Goal: Transaction & Acquisition: Subscribe to service/newsletter

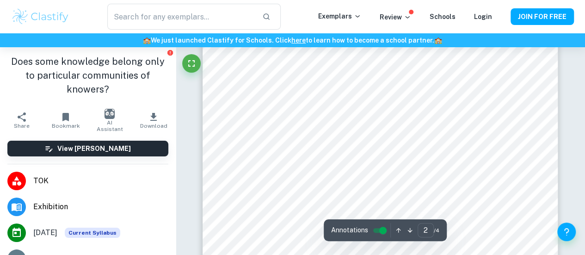
scroll to position [707, 0]
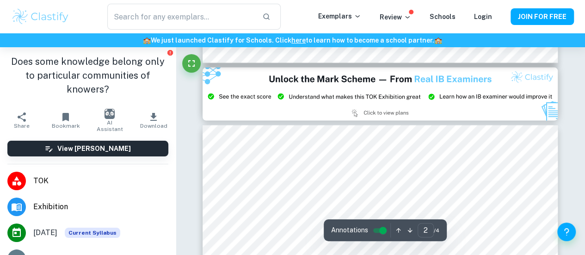
type input "3"
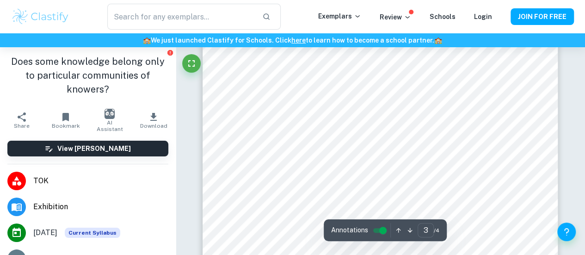
scroll to position [1089, 0]
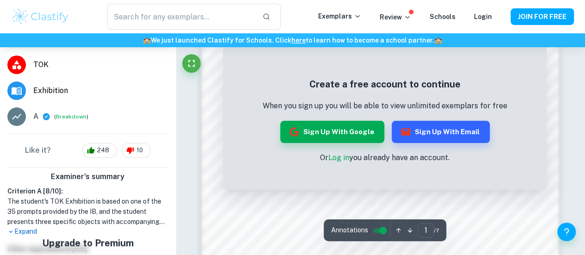
scroll to position [699, 0]
click at [17, 229] on p "Expand" at bounding box center [87, 232] width 161 height 10
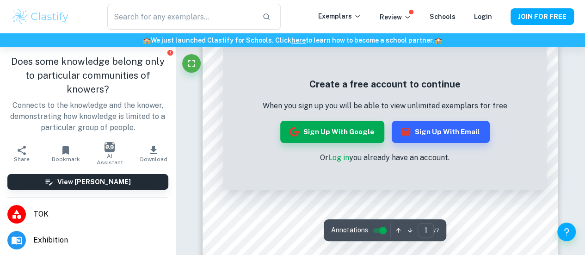
scroll to position [0, 0]
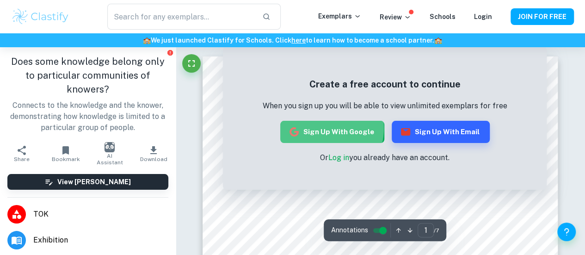
click at [322, 128] on button "Sign up with Google" at bounding box center [332, 132] width 104 height 22
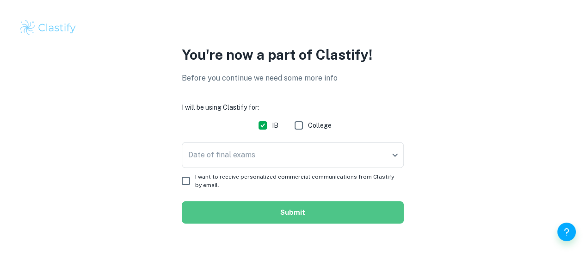
click at [293, 218] on button "Submit" at bounding box center [293, 212] width 222 height 22
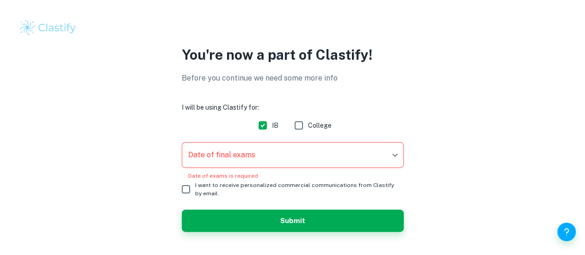
click at [261, 150] on body "We value your privacy We use cookies to enhance your browsing experience, serve…" at bounding box center [292, 127] width 585 height 255
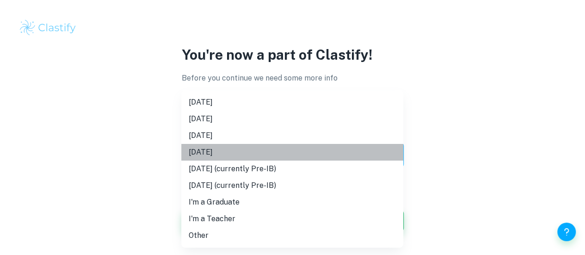
click at [247, 152] on li "November 2026" at bounding box center [292, 152] width 222 height 17
type input "N26"
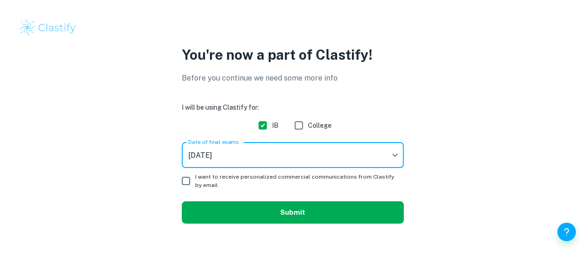
click at [259, 211] on button "Submit" at bounding box center [293, 212] width 222 height 22
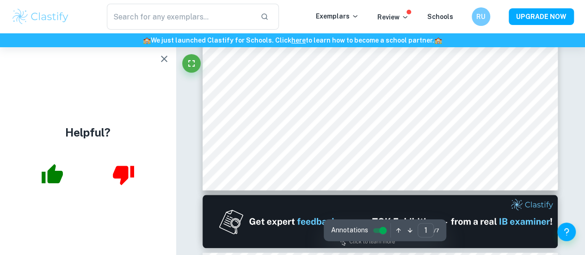
scroll to position [368, 0]
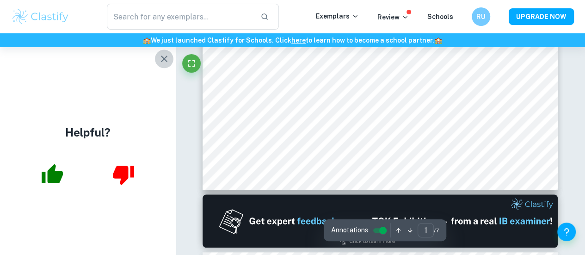
click at [166, 58] on icon "button" at bounding box center [164, 58] width 11 height 11
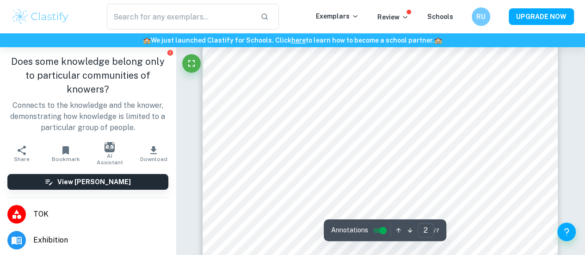
scroll to position [655, 0]
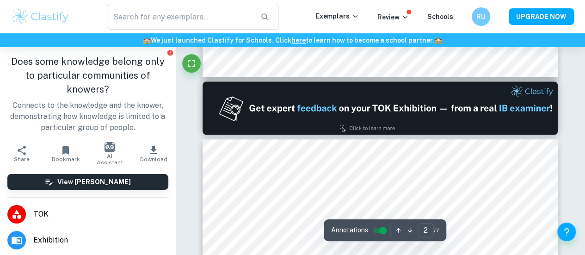
type input "1"
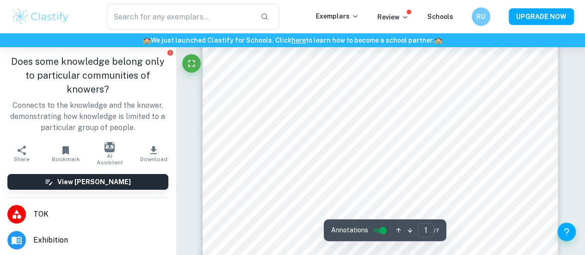
scroll to position [0, 0]
